Goal: Find specific page/section

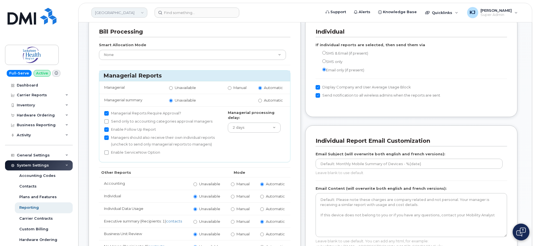
scroll to position [35, 0]
click at [129, 17] on link "[GEOGRAPHIC_DATA]" at bounding box center [119, 13] width 56 height 10
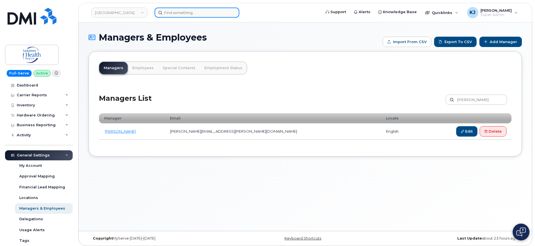
drag, startPoint x: 0, startPoint y: 0, endPoint x: 193, endPoint y: 12, distance: 193.1
click at [193, 12] on input at bounding box center [197, 13] width 85 height 10
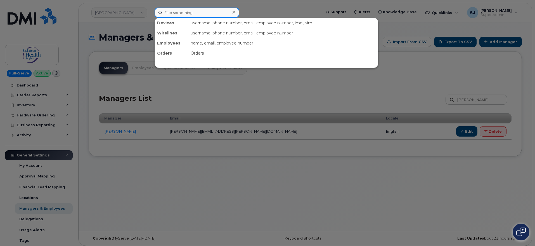
paste input "ap@sleeman.ca"
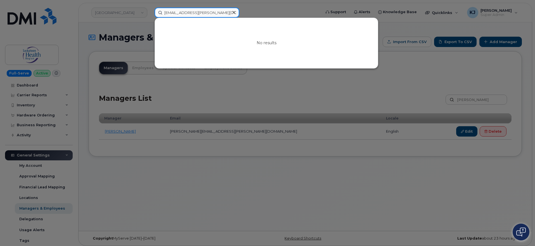
type input "ap@sleeman.ca"
click at [234, 13] on icon at bounding box center [234, 12] width 3 height 3
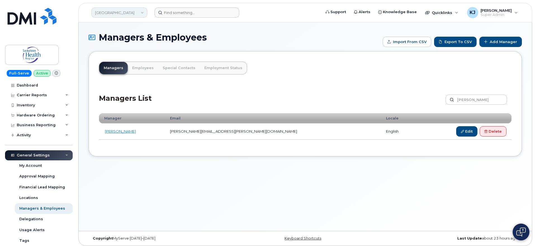
click at [124, 12] on link "[GEOGRAPHIC_DATA]" at bounding box center [119, 13] width 56 height 10
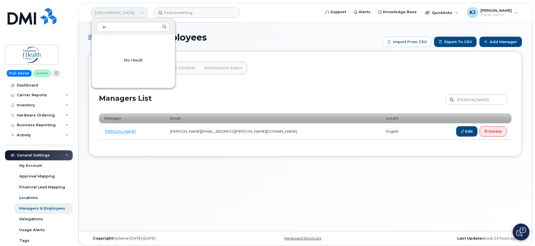
type input "e"
type input "EIDCA"
